Goal: Task Accomplishment & Management: Manage account settings

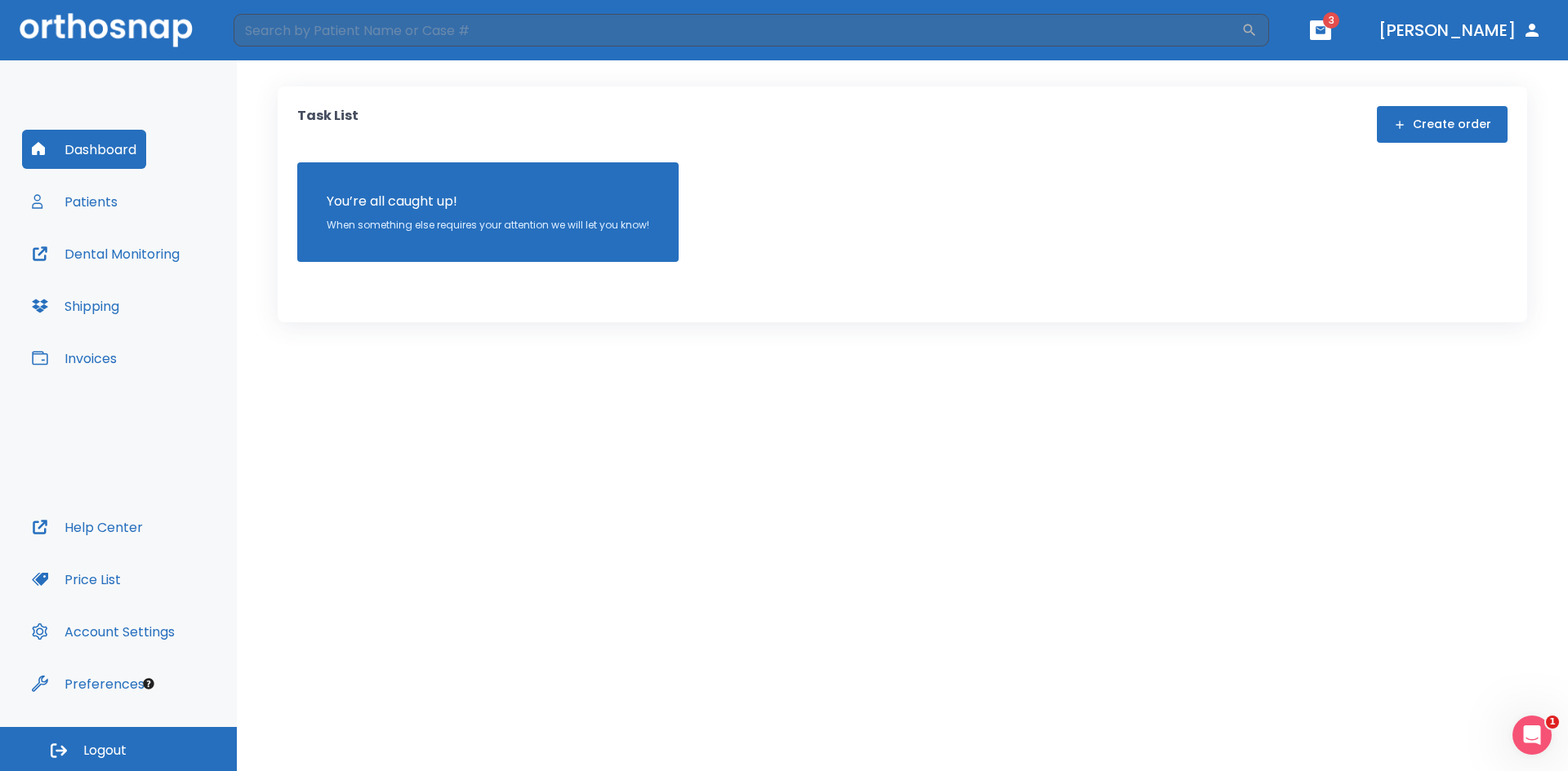
click at [1340, 19] on span "3" at bounding box center [1331, 20] width 17 height 17
click at [1340, 28] on span "3" at bounding box center [1331, 20] width 17 height 17
click at [1331, 30] on button "button" at bounding box center [1320, 30] width 21 height 19
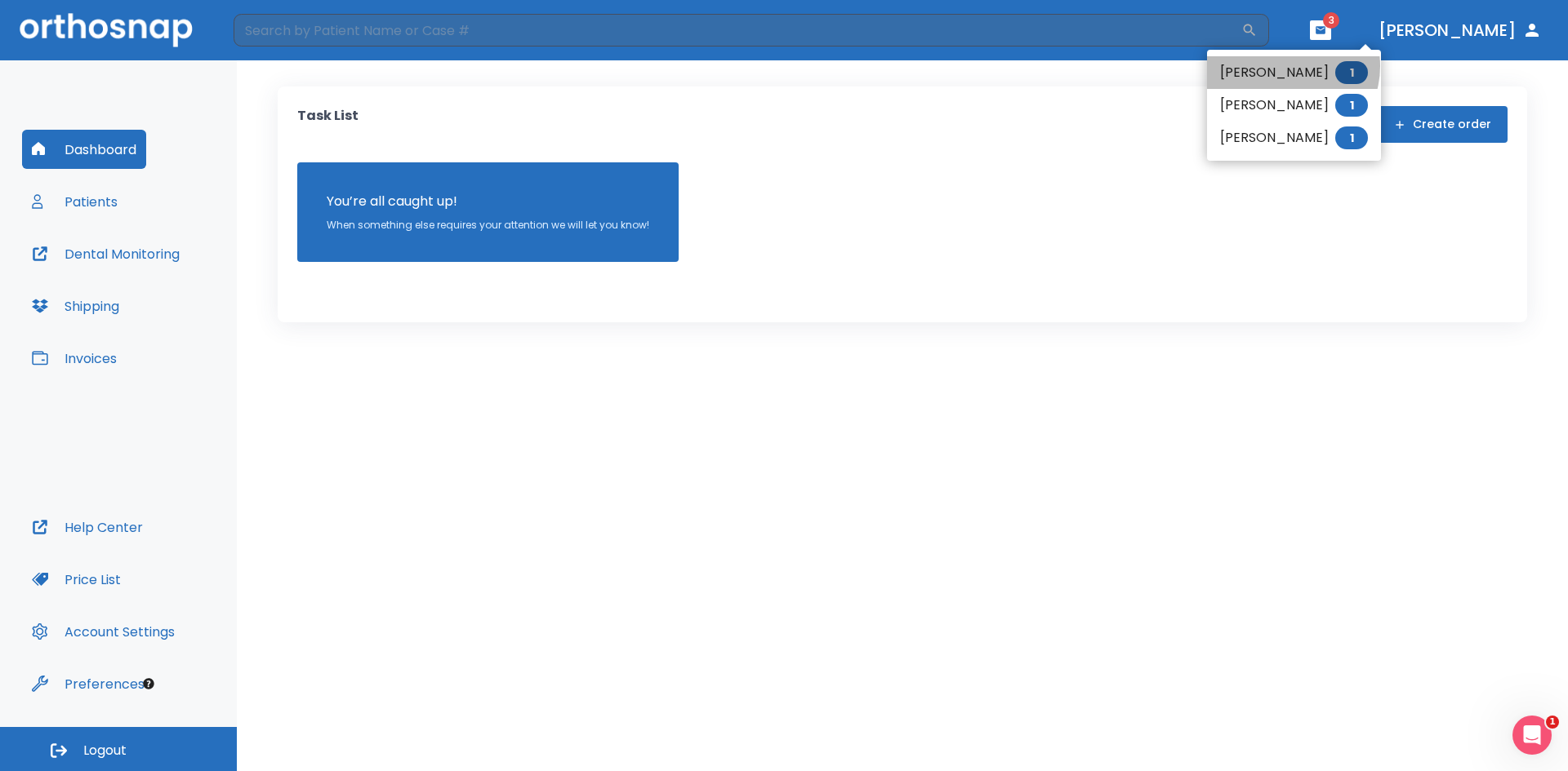
click at [1284, 66] on li "DREWE [PERSON_NAME] 1" at bounding box center [1293, 73] width 174 height 33
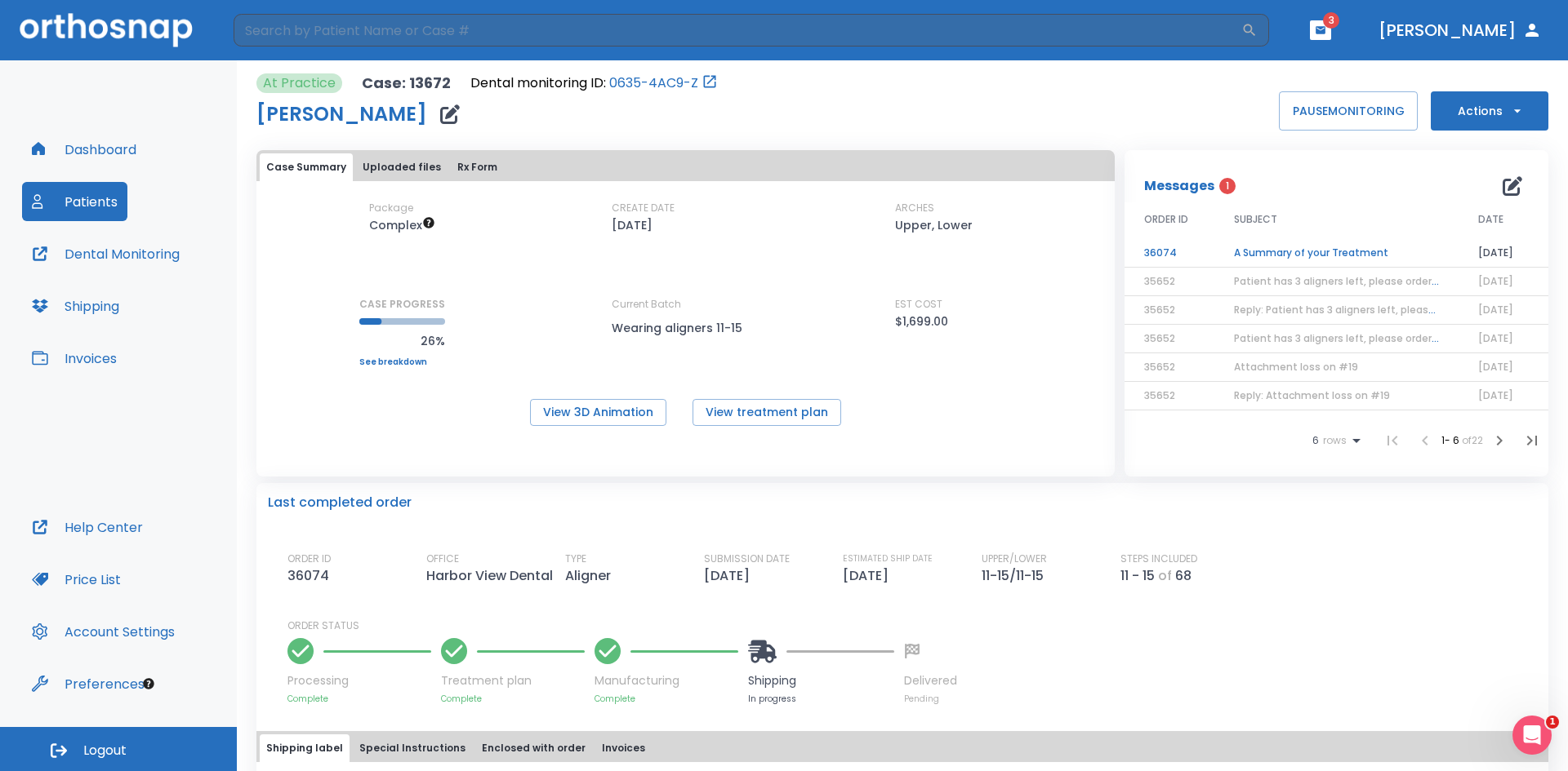
click at [1288, 253] on td "A Summary of your Treatment" at bounding box center [1336, 252] width 244 height 28
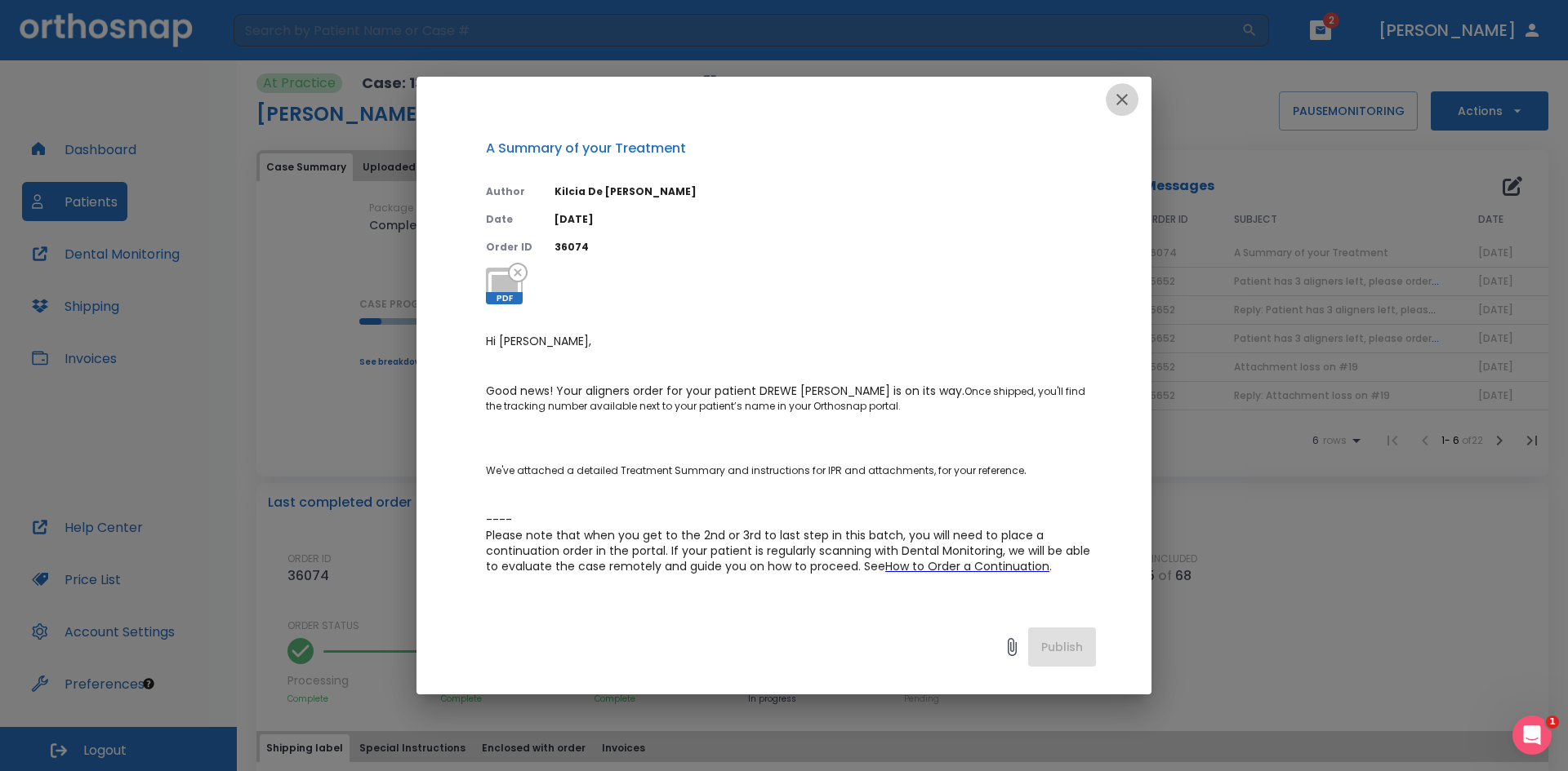
click at [1121, 105] on icon "button" at bounding box center [1122, 99] width 19 height 19
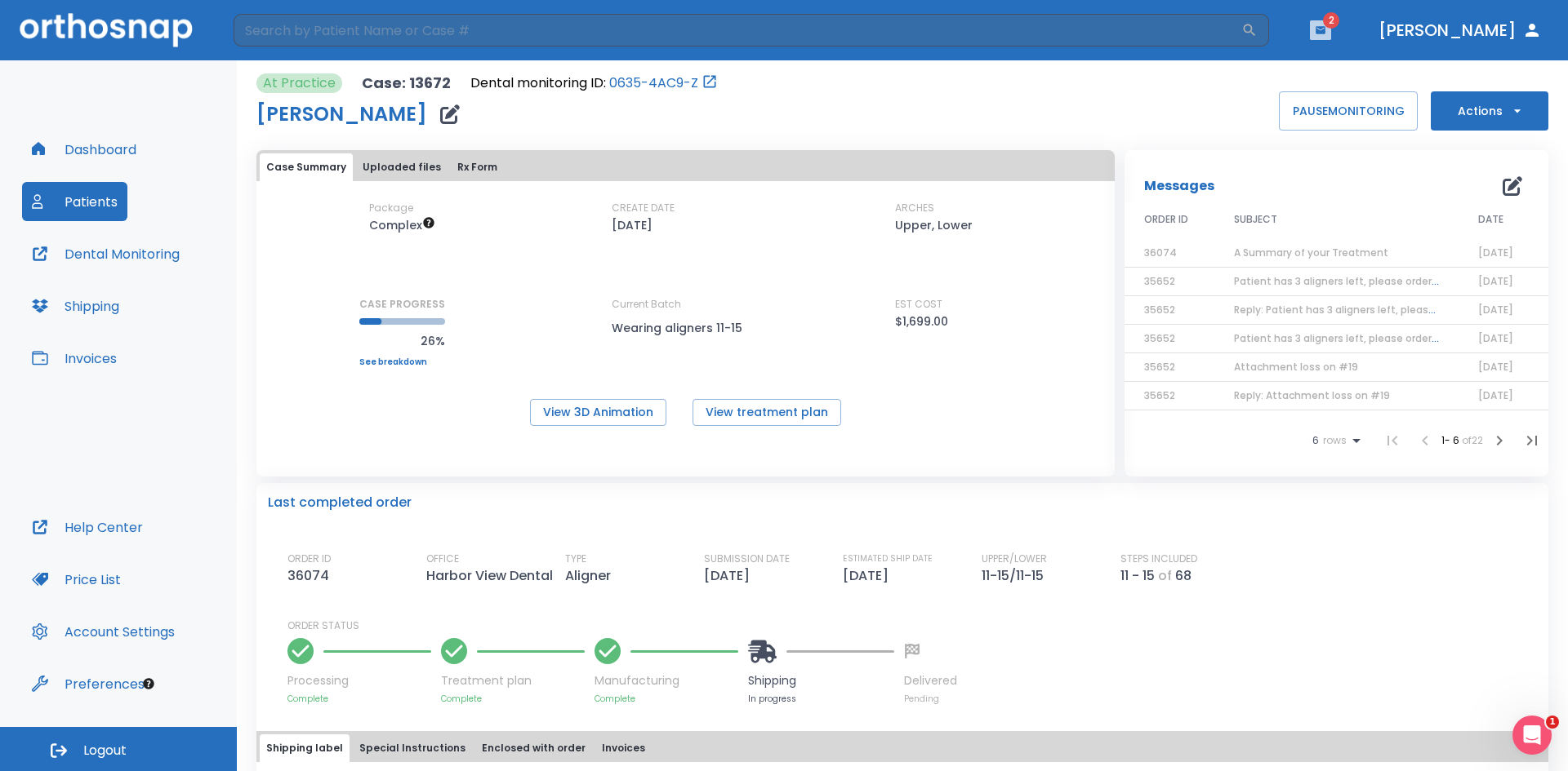
click at [1326, 24] on icon "button" at bounding box center [1320, 30] width 12 height 12
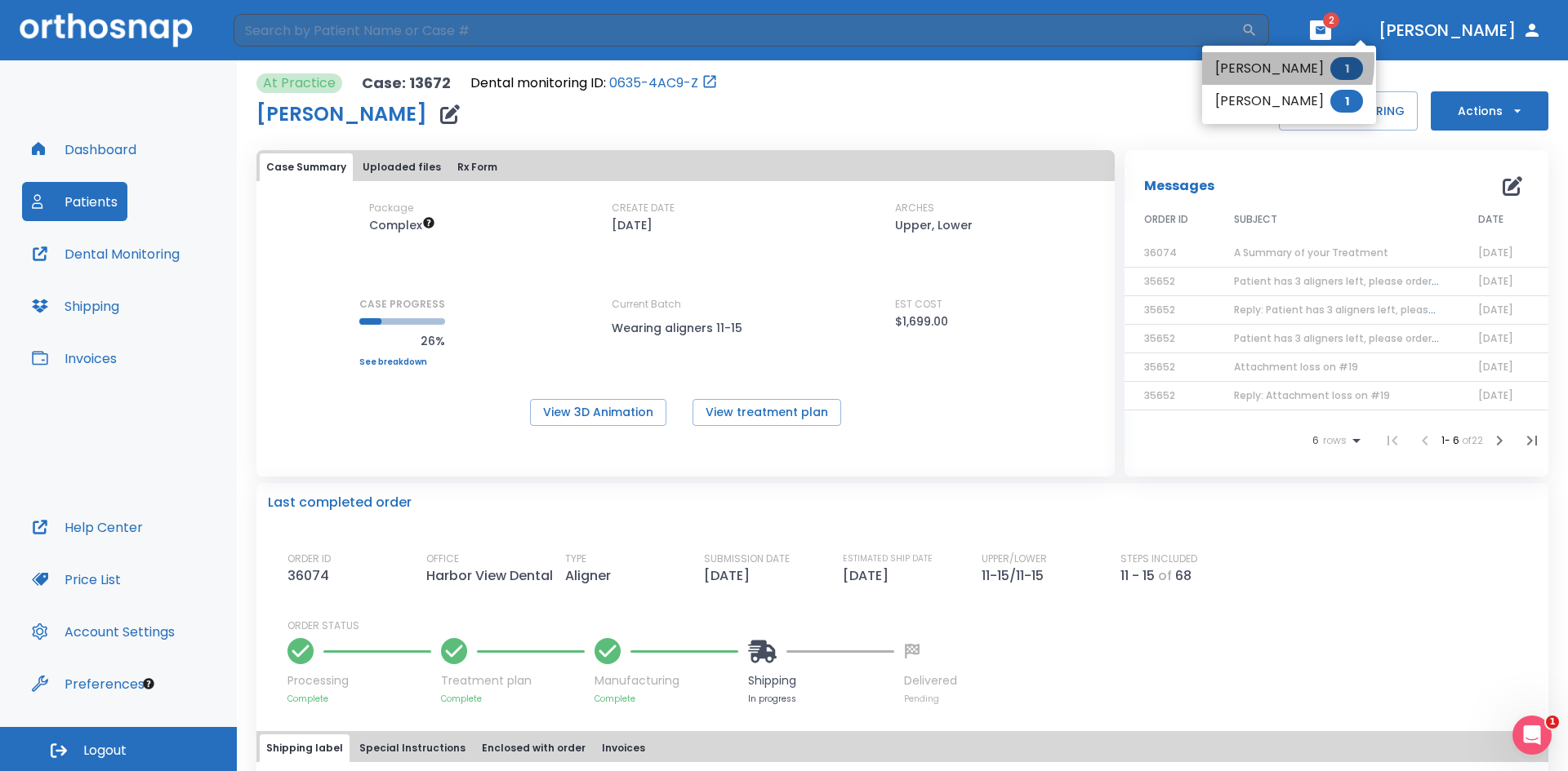
click at [1248, 61] on li "[PERSON_NAME] 1" at bounding box center [1288, 69] width 174 height 33
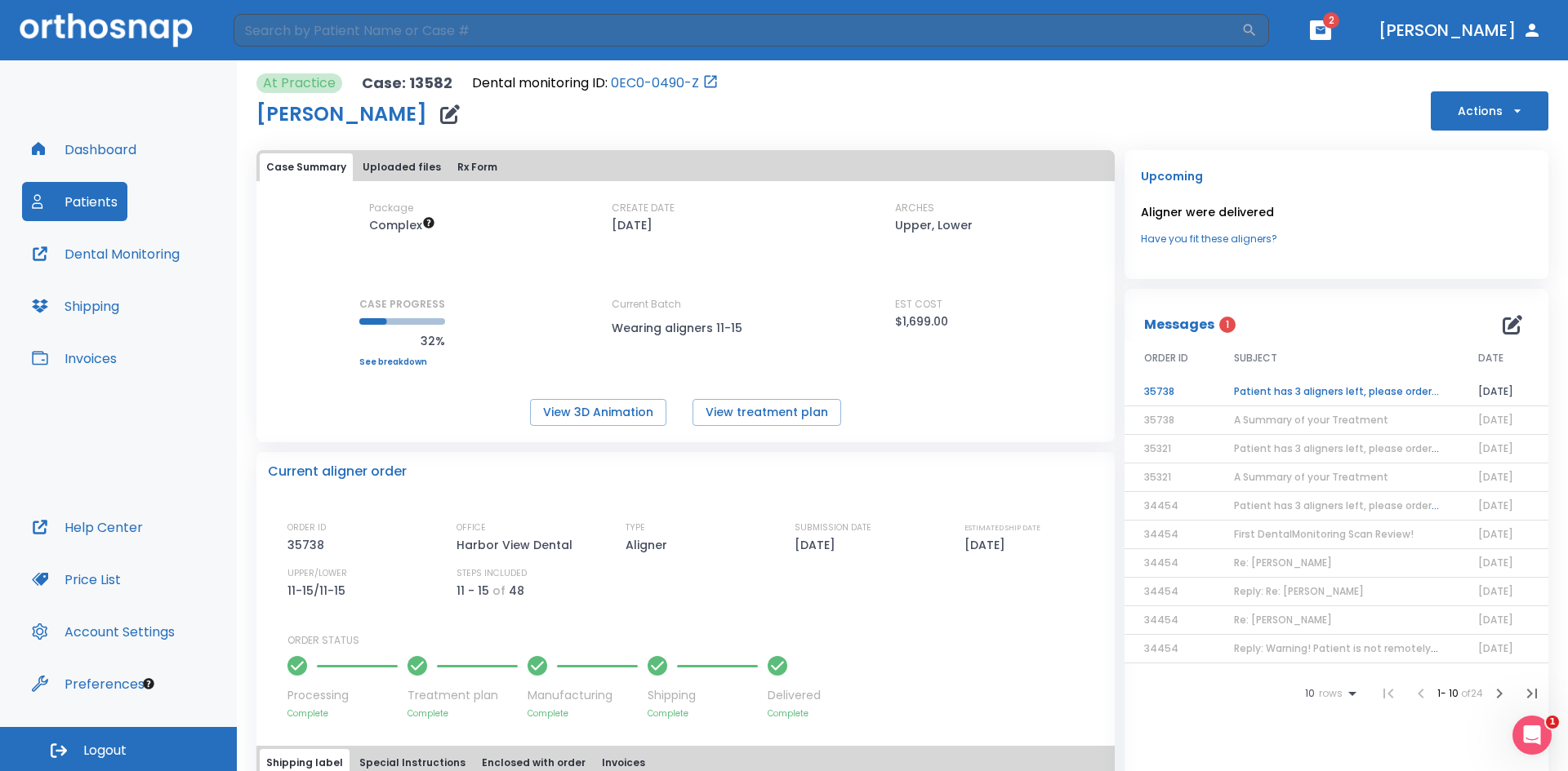
click at [1278, 391] on td "Patient has 3 aligners left, please order next set!" at bounding box center [1336, 391] width 244 height 28
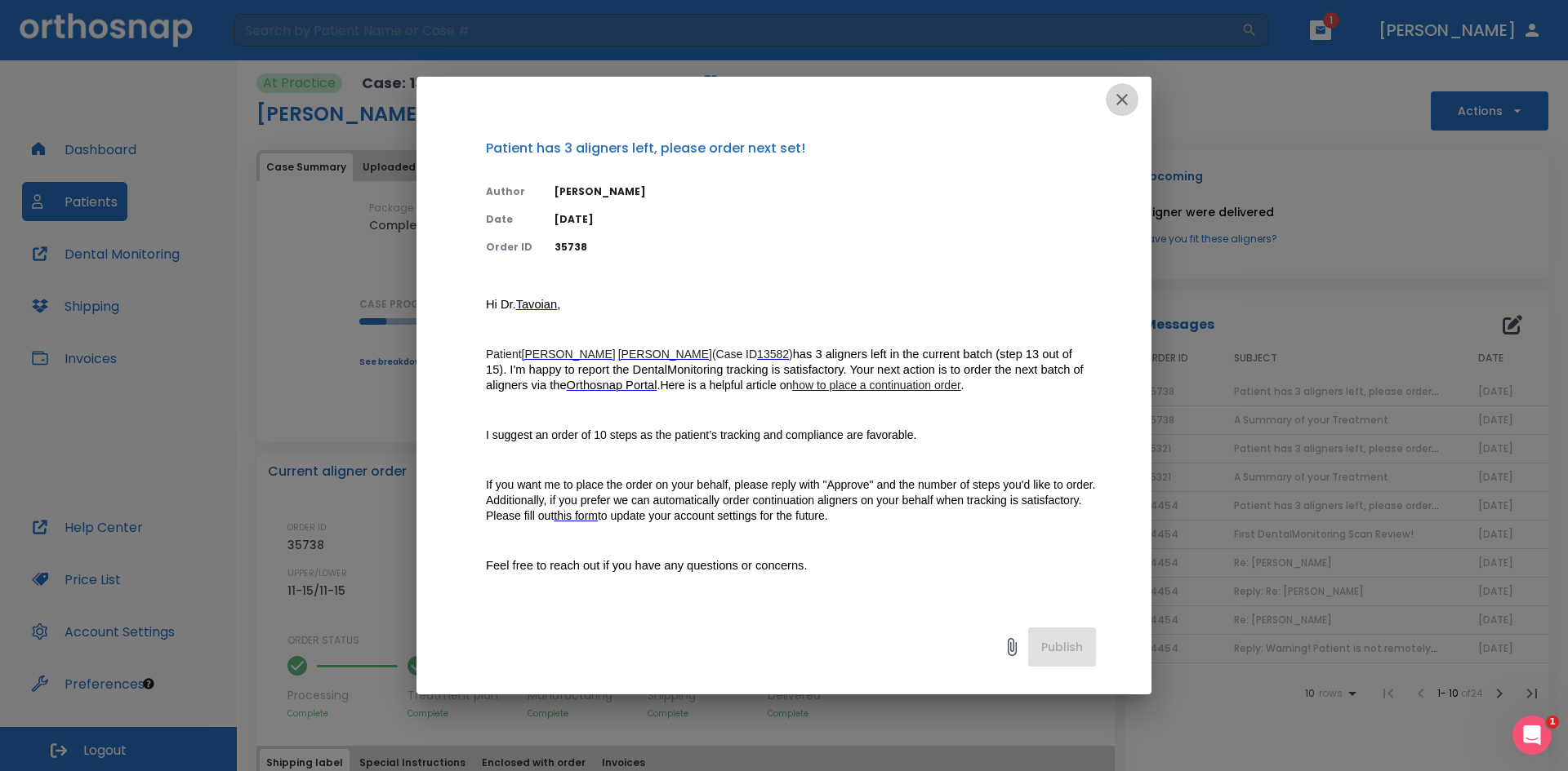
click at [1112, 100] on icon "button" at bounding box center [1122, 99] width 19 height 19
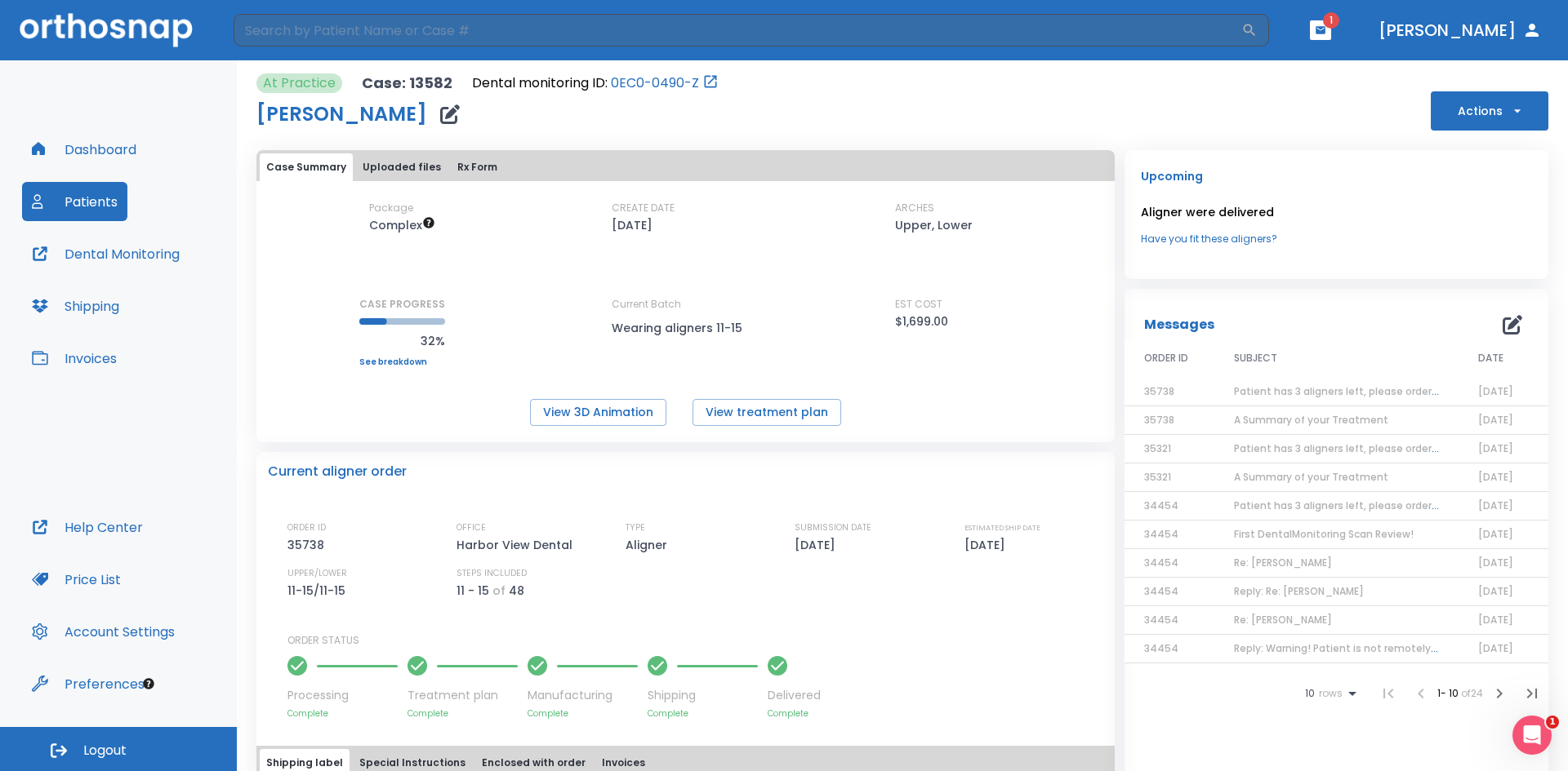
click at [1477, 114] on button "Actions" at bounding box center [1489, 111] width 118 height 39
click at [1459, 283] on p "Order Next Aligners" at bounding box center [1479, 280] width 92 height 15
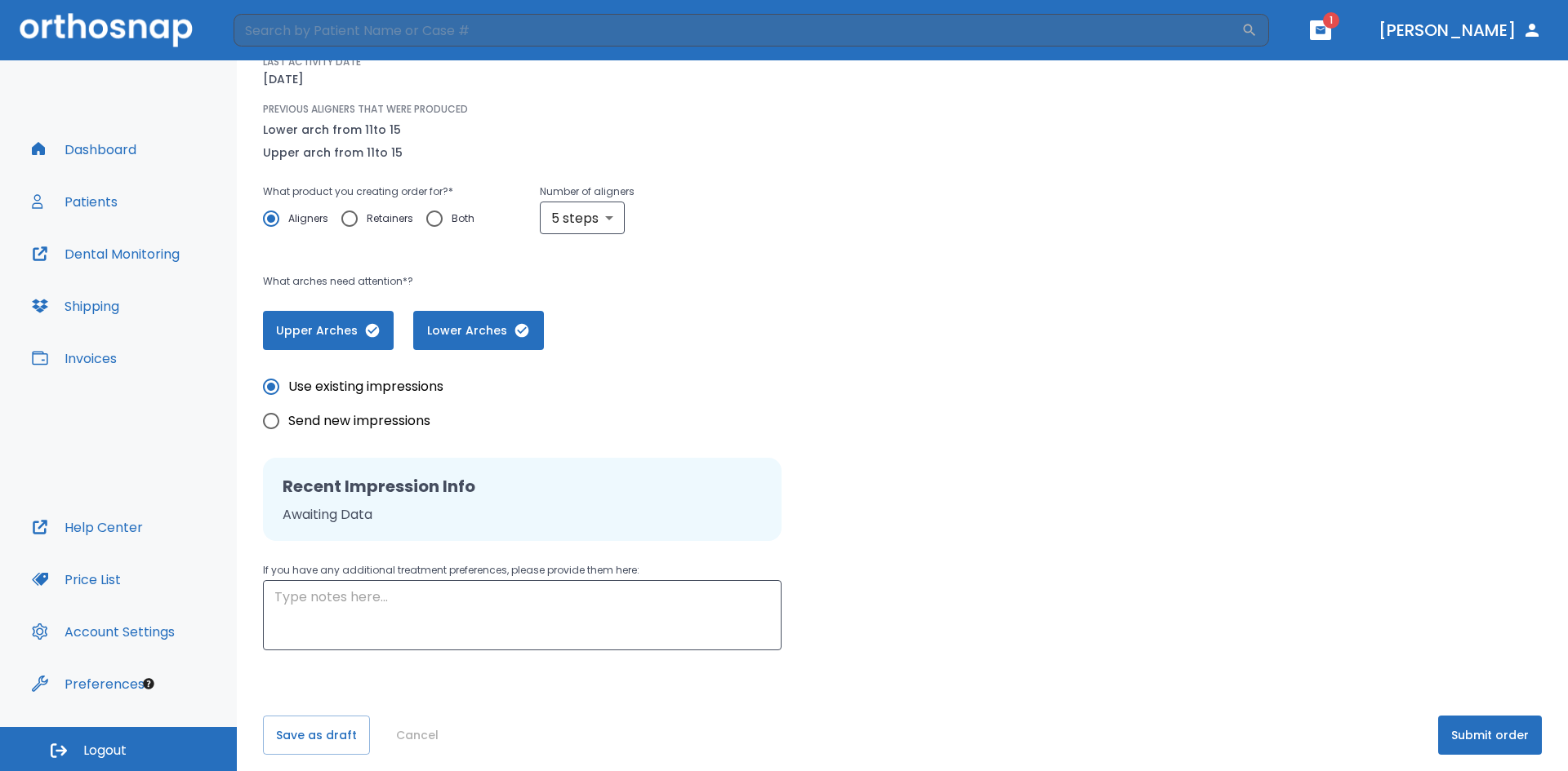
scroll to position [182, 0]
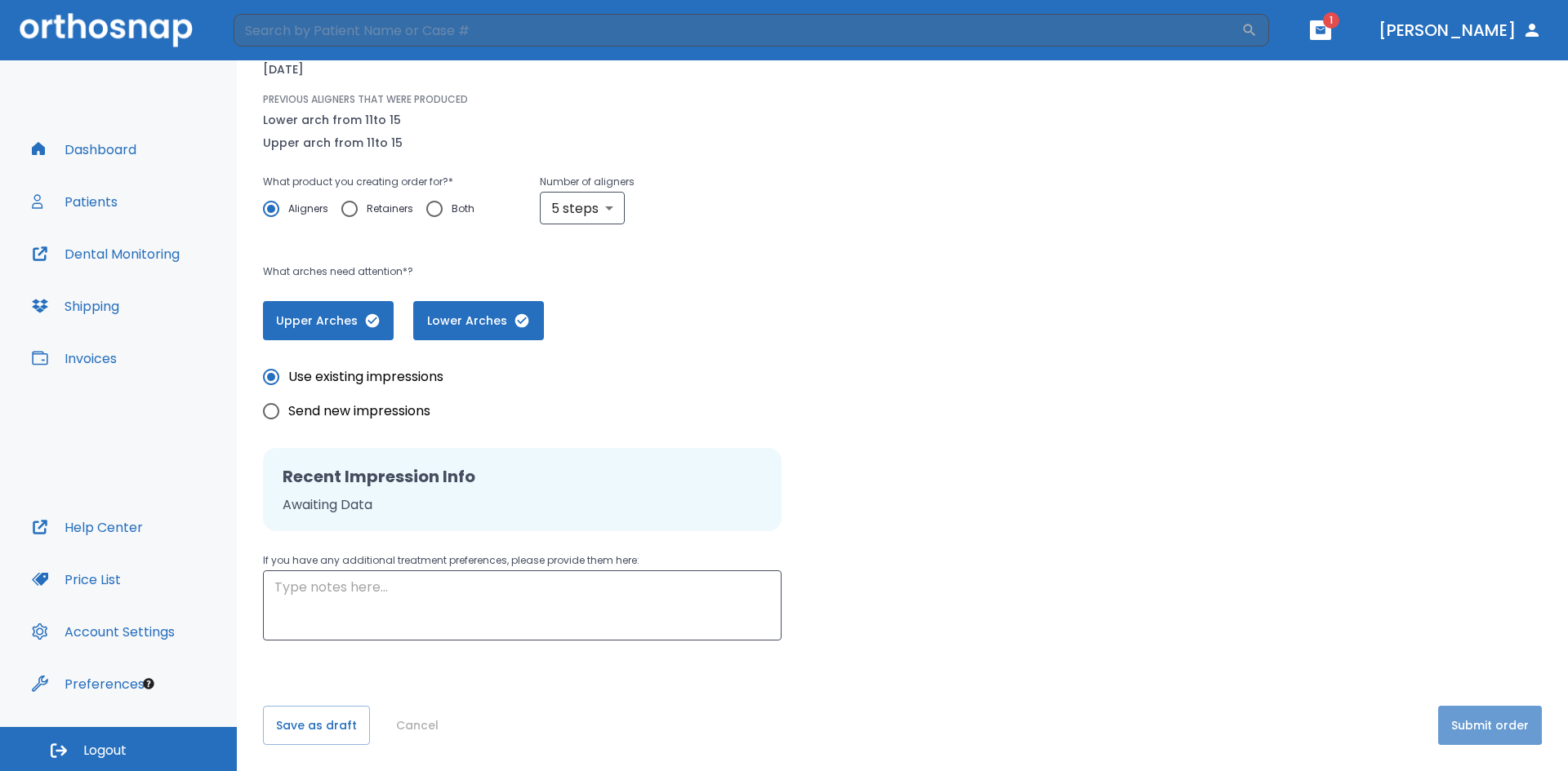
click at [1466, 722] on button "Submit order" at bounding box center [1489, 725] width 104 height 39
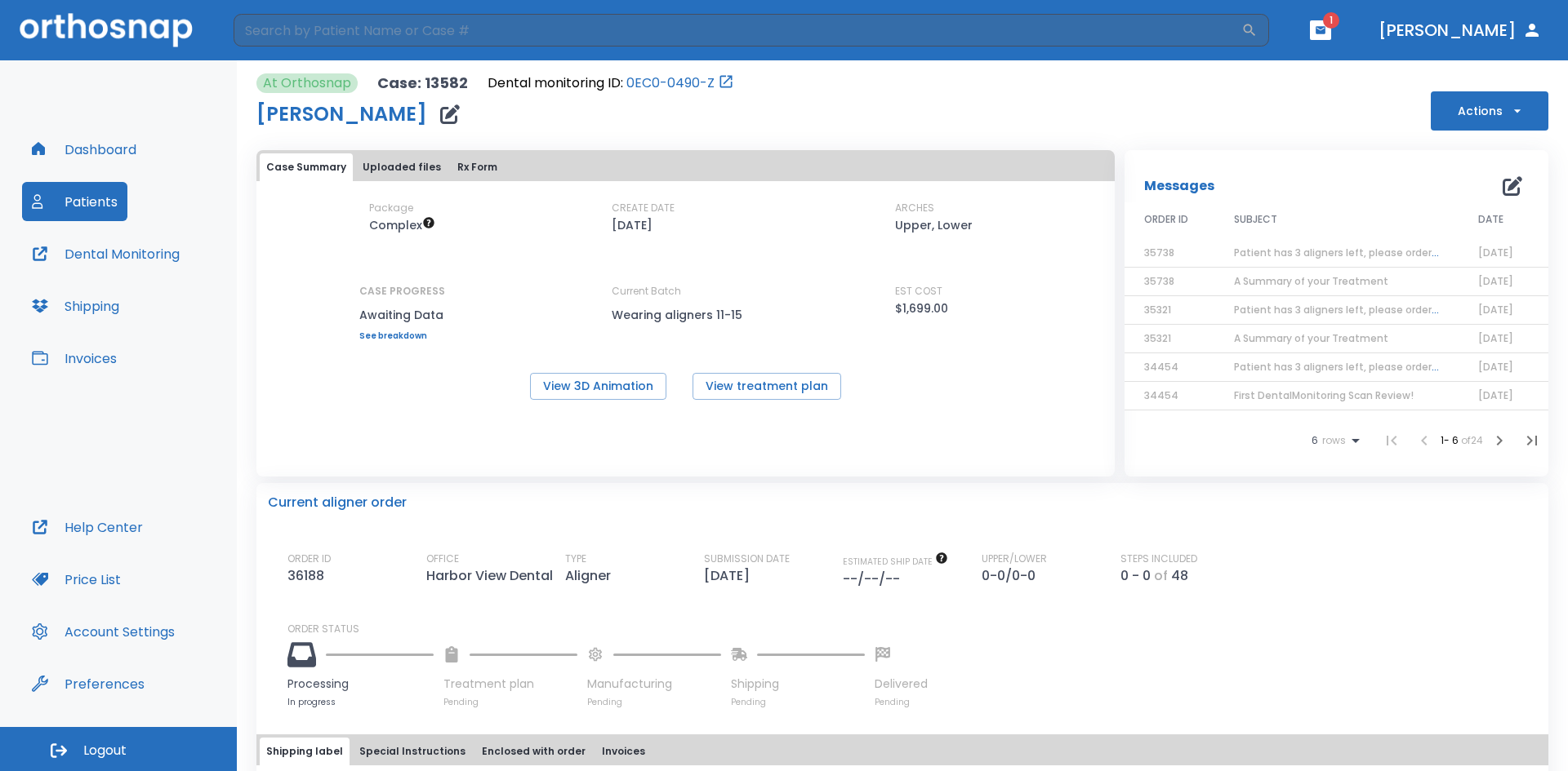
click at [1340, 24] on span "1" at bounding box center [1331, 20] width 17 height 17
click at [1326, 29] on icon "button" at bounding box center [1320, 30] width 12 height 12
click at [1254, 73] on li "[PERSON_NAME] 1" at bounding box center [1288, 69] width 174 height 33
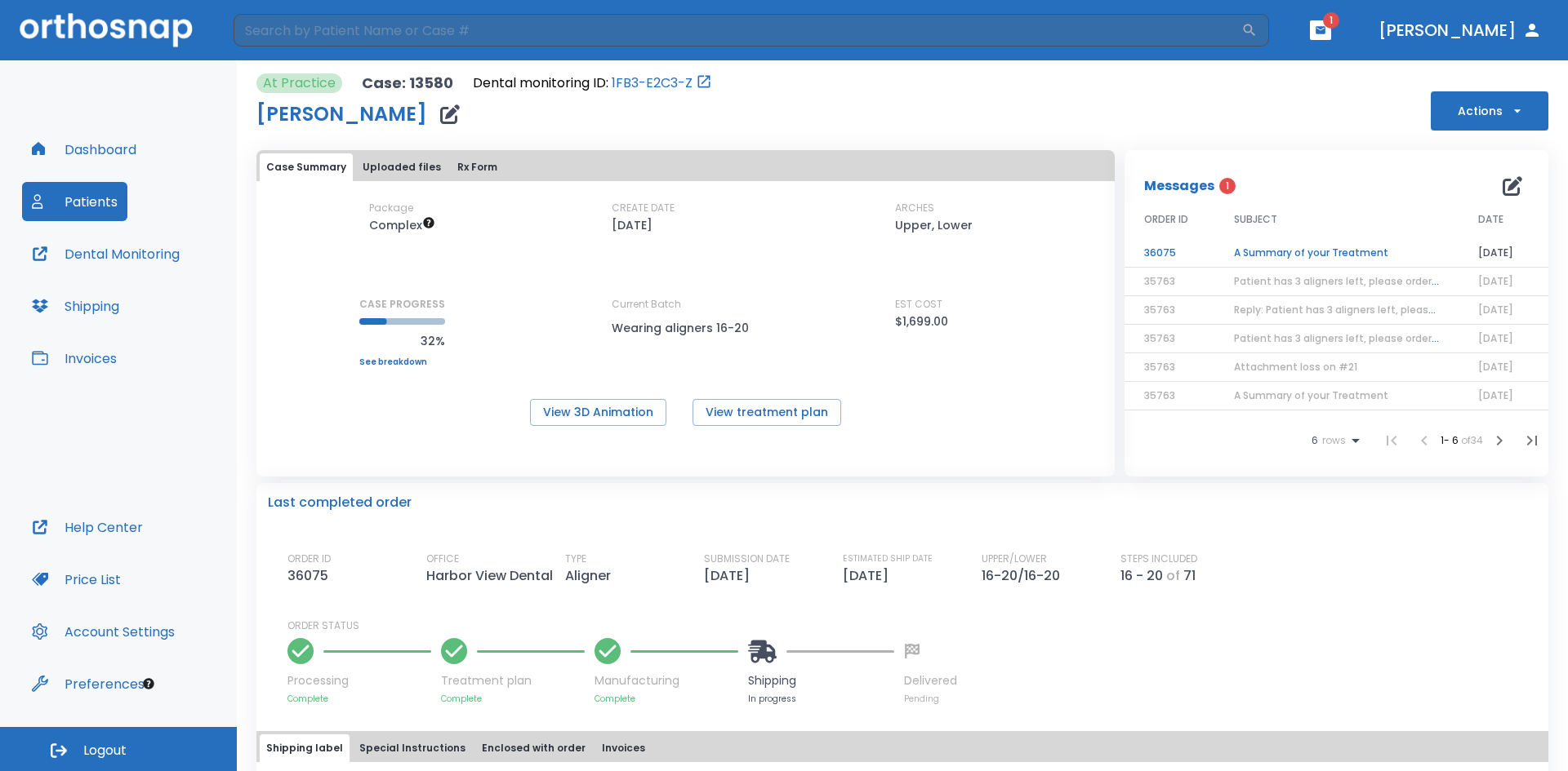
click at [1298, 252] on td "A Summary of your Treatment" at bounding box center [1336, 252] width 244 height 28
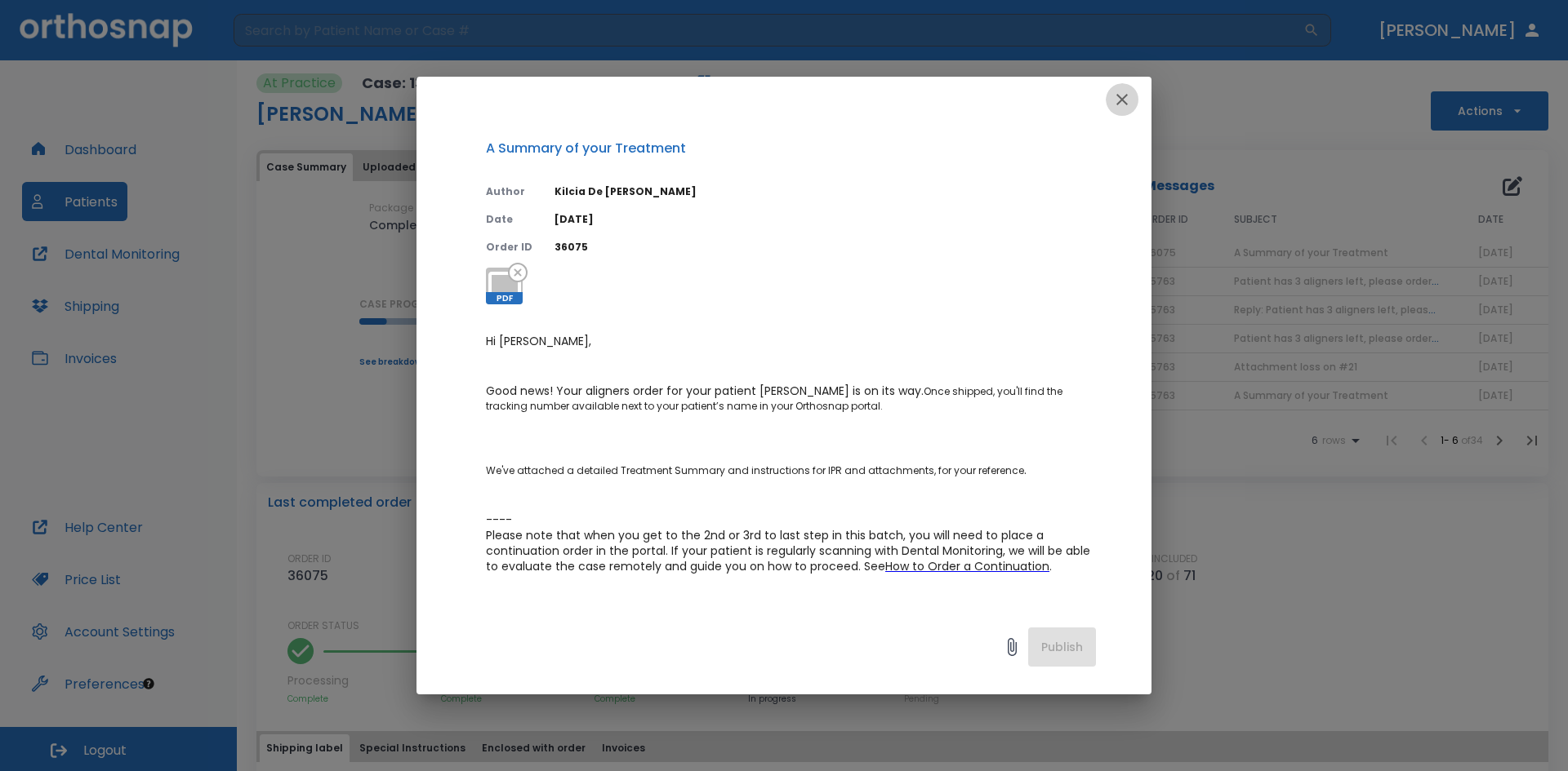
click at [1126, 100] on icon "button" at bounding box center [1122, 99] width 19 height 19
